Goal: Task Accomplishment & Management: Manage account settings

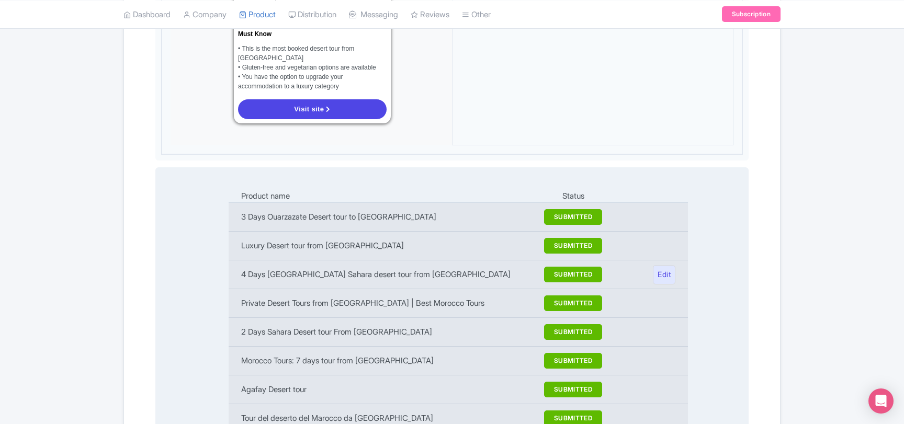
scroll to position [1291, 0]
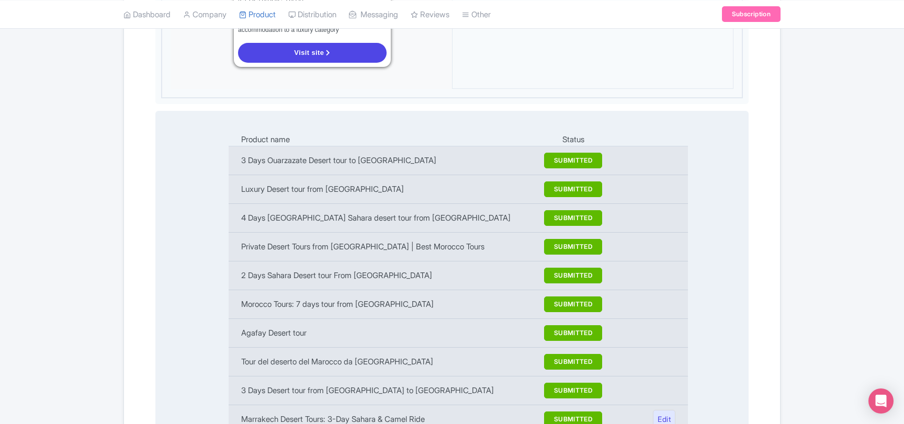
click at [433, 406] on td "Marrakech Desert Tours: 3-Day Sahara & Camel Ride" at bounding box center [382, 420] width 307 height 29
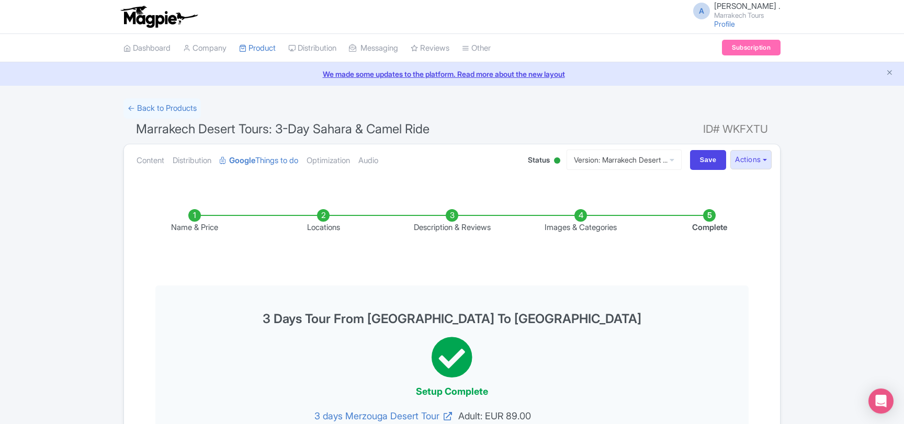
scroll to position [0, 0]
click at [263, 161] on link "Google Things to do" at bounding box center [259, 160] width 79 height 33
click at [326, 220] on li "Locations" at bounding box center [323, 221] width 129 height 25
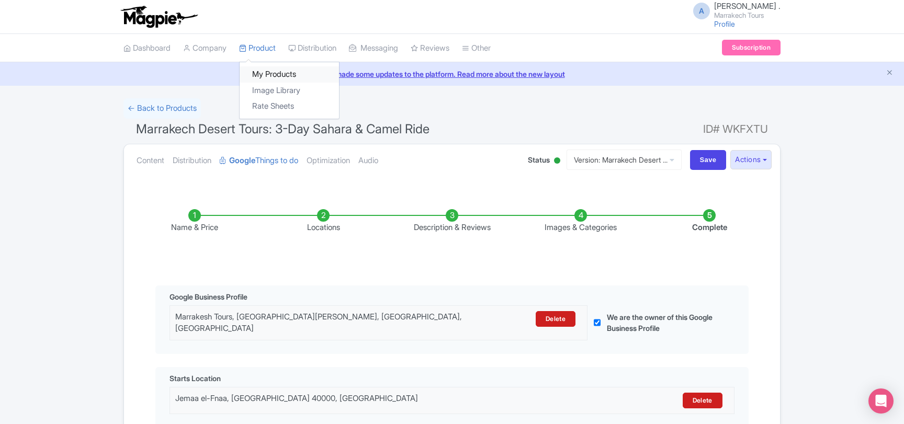
click at [275, 74] on link "My Products" at bounding box center [289, 74] width 99 height 16
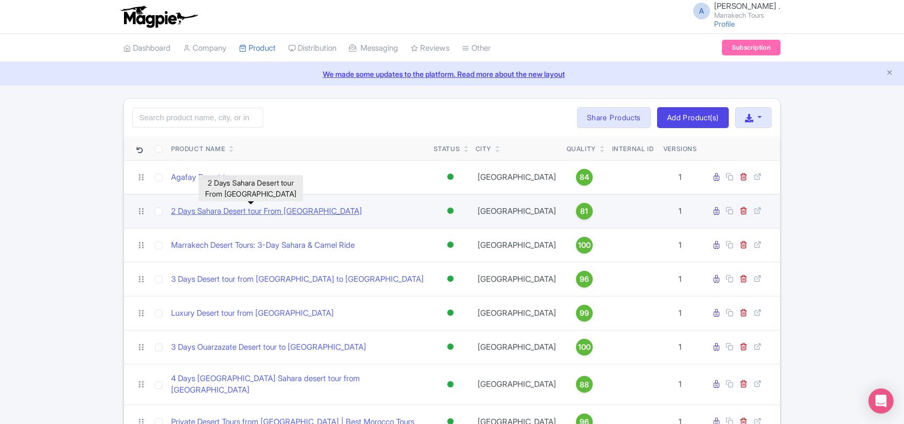
click at [255, 210] on link "2 Days Sahara Desert tour From [GEOGRAPHIC_DATA]" at bounding box center [266, 212] width 191 height 12
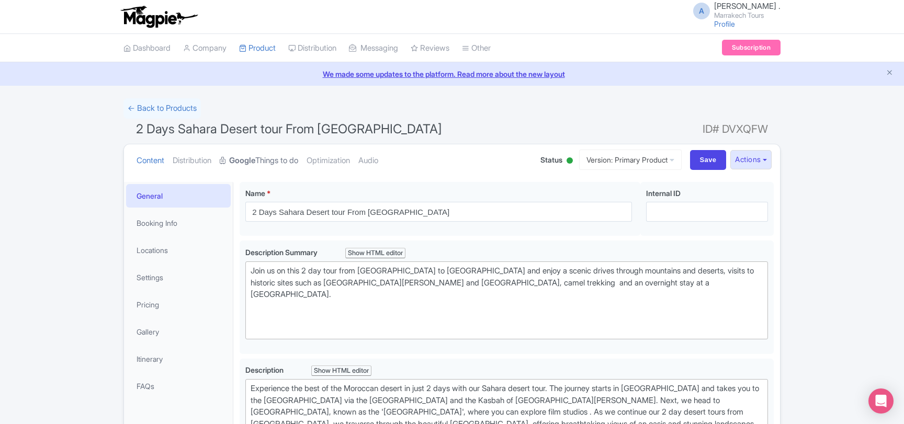
click at [267, 164] on link "Google Things to do" at bounding box center [259, 160] width 79 height 33
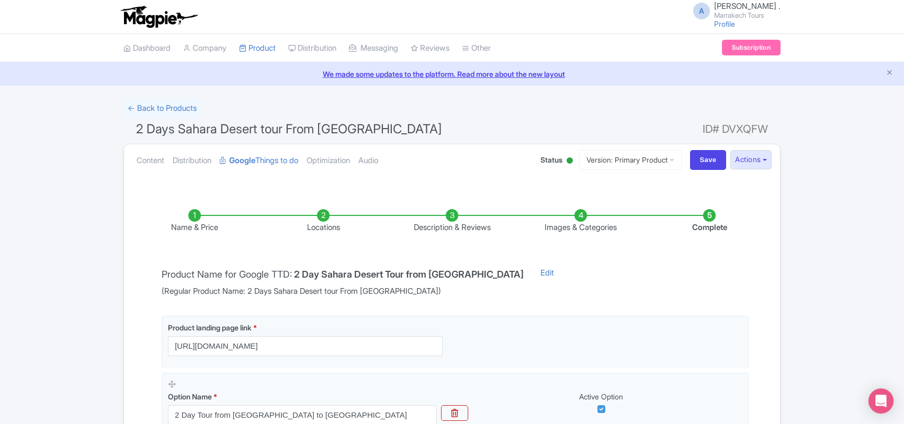
click at [318, 224] on li "Locations" at bounding box center [323, 221] width 129 height 25
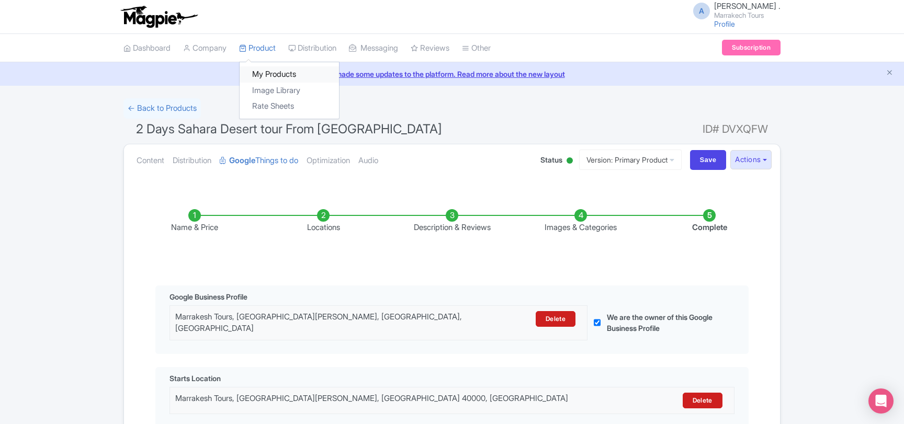
click at [269, 70] on link "My Products" at bounding box center [289, 74] width 99 height 16
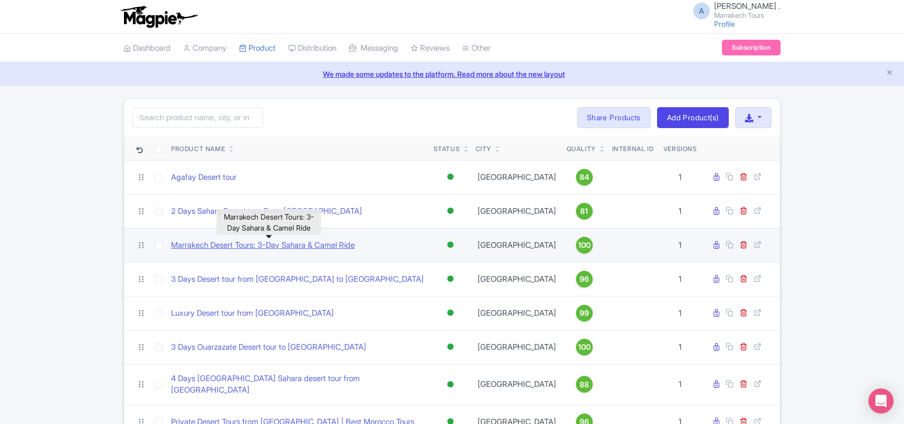
click at [238, 241] on link "Marrakech Desert Tours: 3-Day Sahara & Camel Ride" at bounding box center [263, 246] width 184 height 12
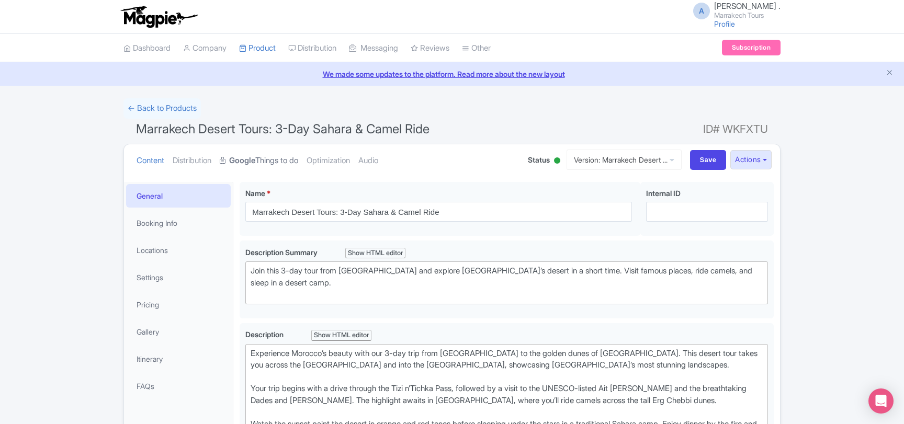
click at [269, 164] on link "Google Things to do" at bounding box center [259, 160] width 79 height 33
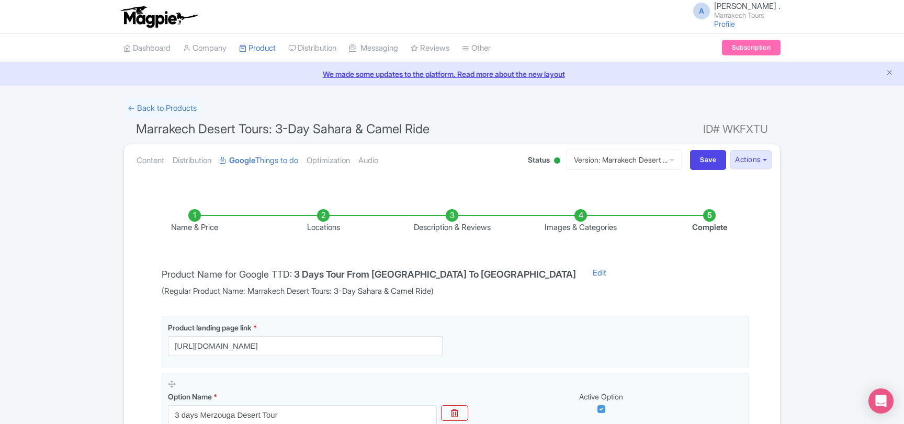
click at [300, 273] on h4 "3 Days Tour From Marrakech To Merzouga Desert" at bounding box center [435, 275] width 282 height 10
drag, startPoint x: 300, startPoint y: 273, endPoint x: 508, endPoint y: 275, distance: 207.8
click at [508, 275] on h4 "3 Days Tour From [GEOGRAPHIC_DATA] To [GEOGRAPHIC_DATA]" at bounding box center [435, 275] width 282 height 10
copy h4 "3 Days Tour From [GEOGRAPHIC_DATA] To [GEOGRAPHIC_DATA]"
click at [176, 116] on link "← Back to Products" at bounding box center [162, 108] width 77 height 20
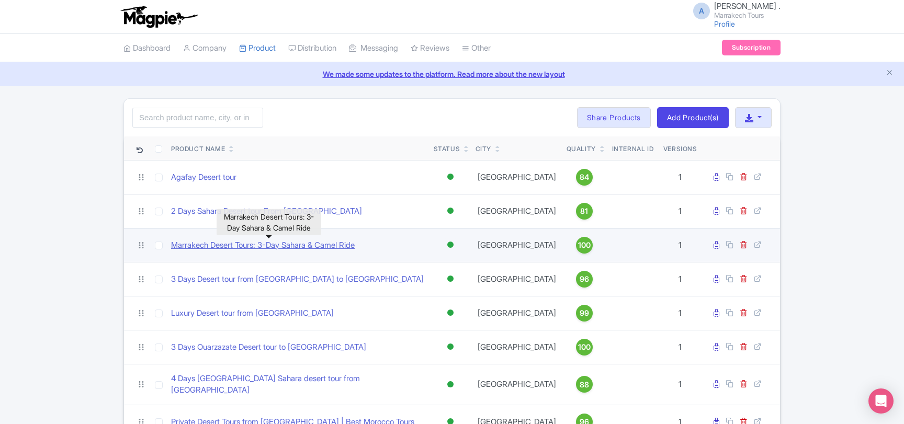
click at [244, 243] on link "Marrakech Desert Tours: 3-Day Sahara & Camel Ride" at bounding box center [263, 246] width 184 height 12
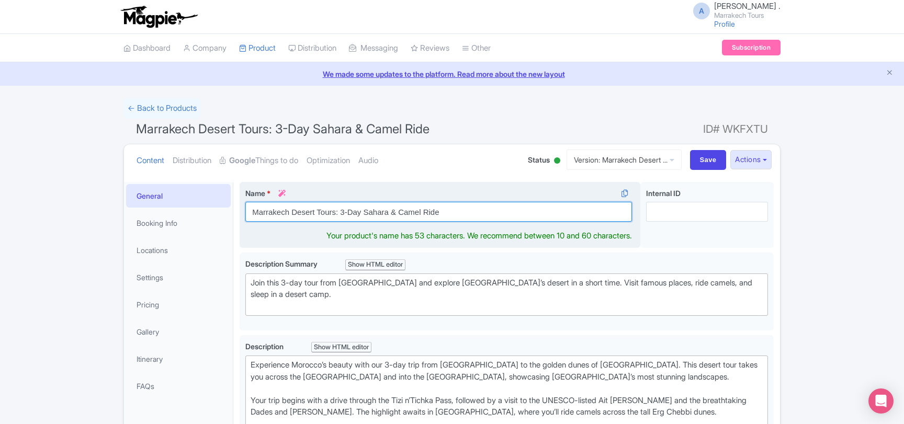
click at [312, 219] on input "Marrakech Desert Tours: 3-Day Sahara & Camel Ride" at bounding box center [438, 212] width 387 height 20
paste input "3 Days Tour From [GEOGRAPHIC_DATA] To [GEOGRAPHIC_DATA]"
type input "3 Days Tour From [GEOGRAPHIC_DATA] To [GEOGRAPHIC_DATA]"
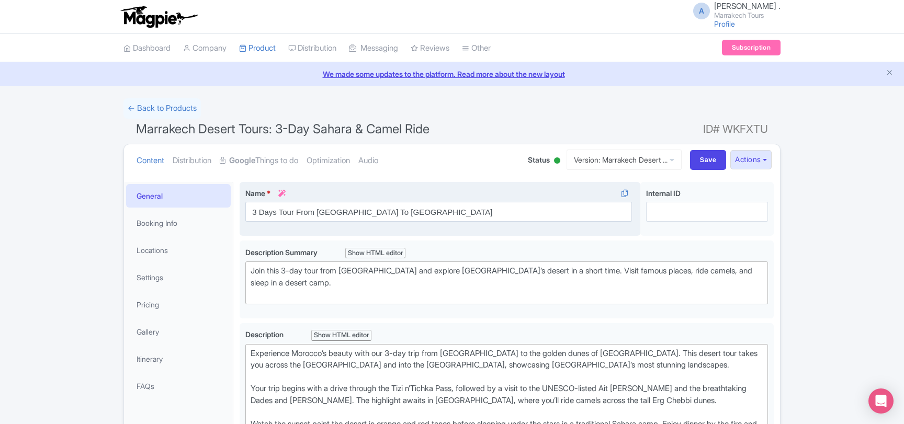
click at [410, 187] on div "Name * i 3 Days Tour From Marrakech To Merzouga Desert Your product's name has …" at bounding box center [440, 209] width 401 height 54
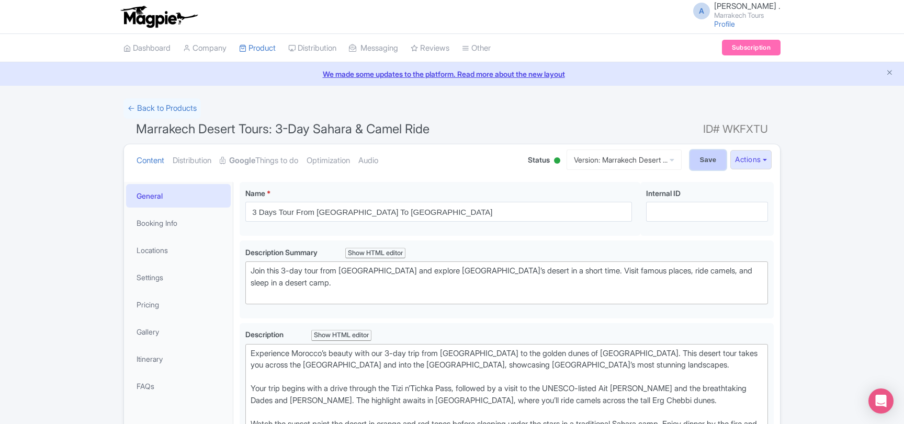
click at [692, 163] on input "Save" at bounding box center [708, 160] width 37 height 20
type input "Saving..."
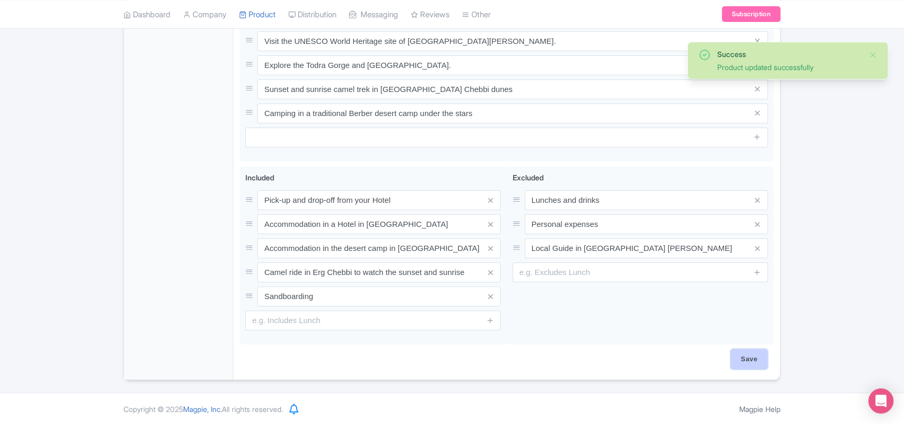
scroll to position [558, 0]
click at [754, 359] on input "Save" at bounding box center [749, 360] width 37 height 20
type input "Saving..."
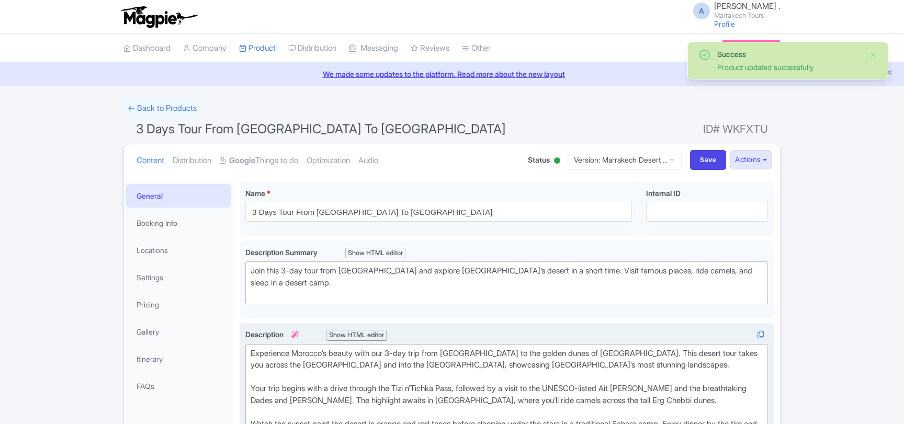
scroll to position [182, 0]
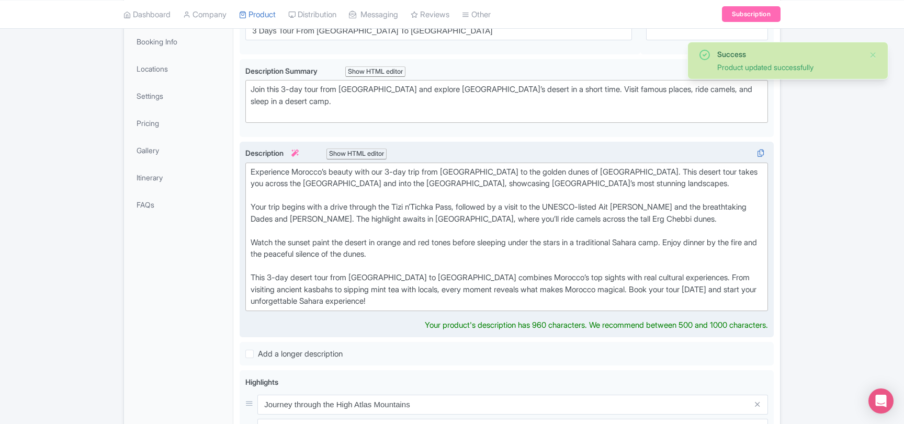
click at [270, 277] on div "Experience Morocco’s beauty with our 3-day trip from [GEOGRAPHIC_DATA] to the g…" at bounding box center [507, 236] width 512 height 141
drag, startPoint x: 270, startPoint y: 277, endPoint x: 394, endPoint y: 281, distance: 123.6
click at [394, 281] on div "Experience Morocco’s beauty with our 3-day trip from [GEOGRAPHIC_DATA] to the g…" at bounding box center [507, 236] width 512 height 141
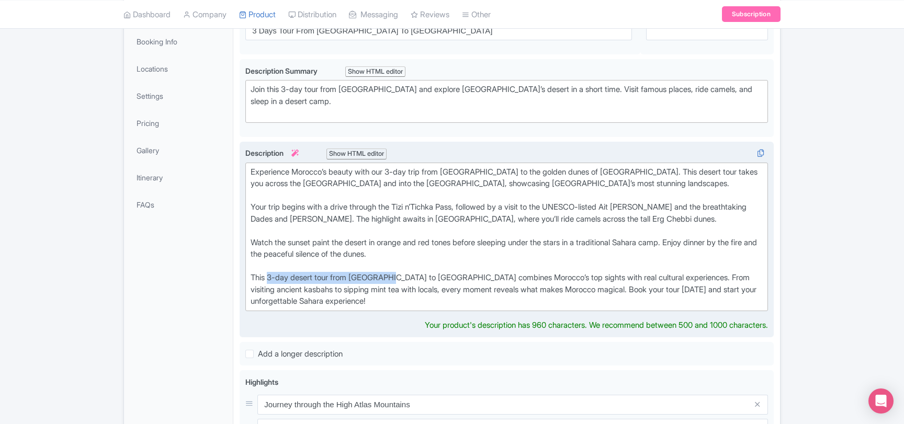
copy div "3-day desert tour from [GEOGRAPHIC_DATA]"
